Goal: Navigation & Orientation: Go to known website

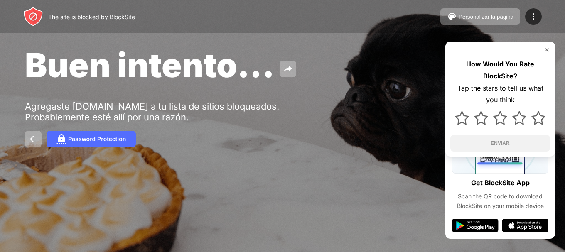
click at [379, 240] on div at bounding box center [282, 126] width 565 height 252
